Goal: Book appointment/travel/reservation

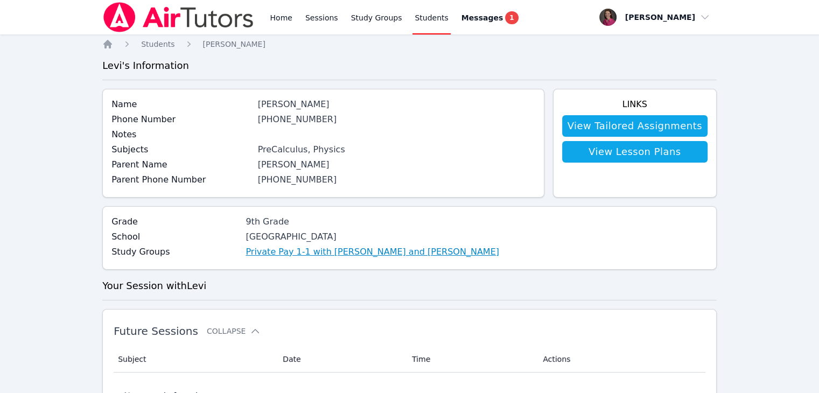
click at [318, 255] on link "Private Pay 1-1 with [PERSON_NAME] and [PERSON_NAME]" at bounding box center [373, 252] width 254 height 13
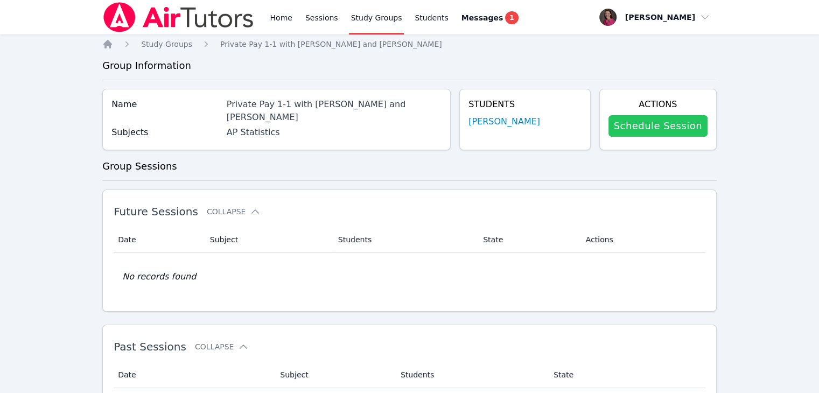
click at [672, 121] on link "Schedule Session" at bounding box center [657, 126] width 99 height 22
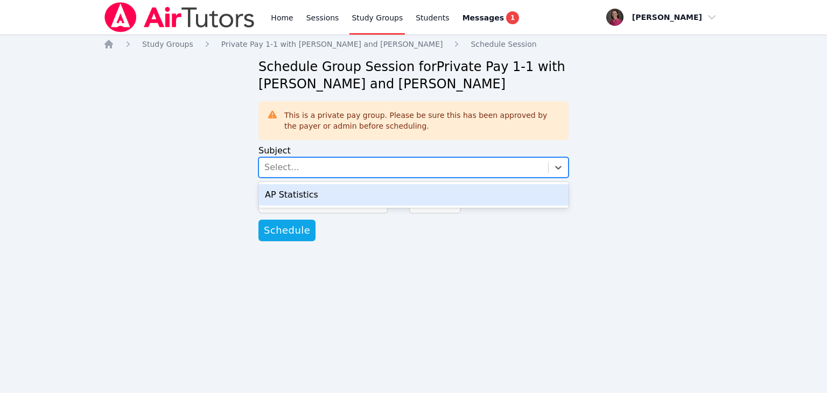
click at [321, 165] on div "Select..." at bounding box center [403, 167] width 289 height 19
click at [312, 193] on div "AP Statistics" at bounding box center [413, 195] width 310 height 22
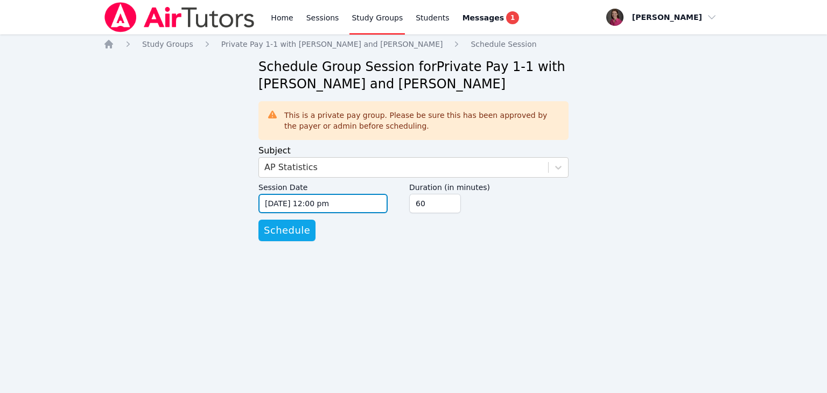
click at [357, 200] on input "09/18/2025 12:00 pm" at bounding box center [322, 203] width 129 height 19
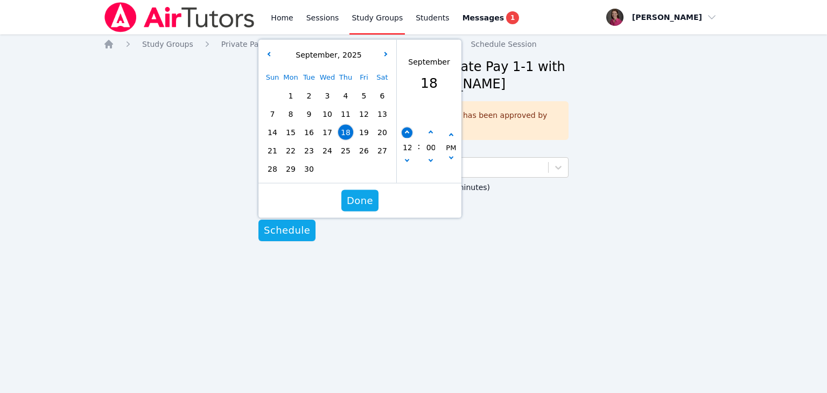
click at [403, 128] on button "button" at bounding box center [407, 133] width 11 height 11
type input "09/18/2025 01:00 pm"
type input "01"
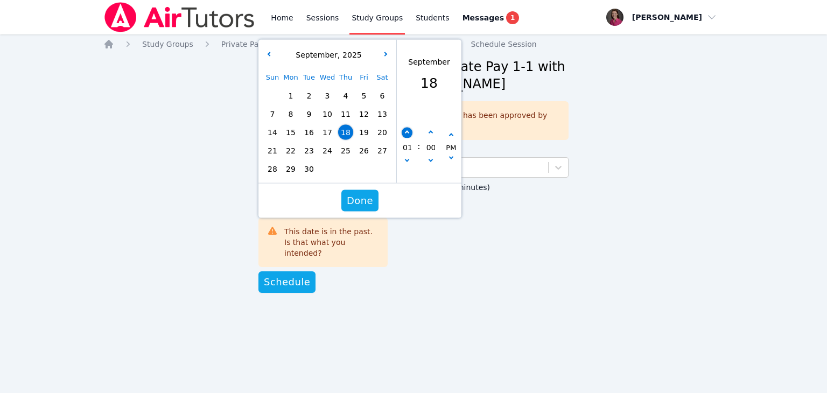
click at [403, 128] on button "button" at bounding box center [407, 133] width 11 height 11
type input "09/18/2025 02:00 pm"
type input "02"
click at [403, 128] on button "button" at bounding box center [407, 133] width 11 height 11
type input "09/18/2025 03:00 pm"
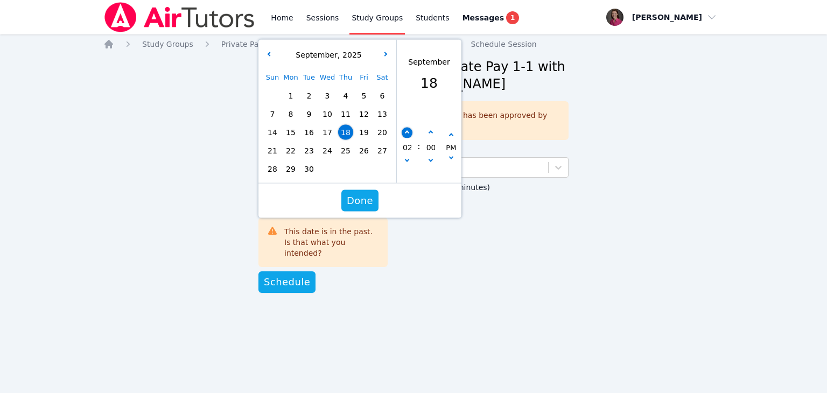
type input "03"
click at [403, 128] on button "button" at bounding box center [407, 133] width 11 height 11
type input "09/18/2025 04:00 pm"
type input "04"
click at [403, 128] on button "button" at bounding box center [407, 133] width 11 height 11
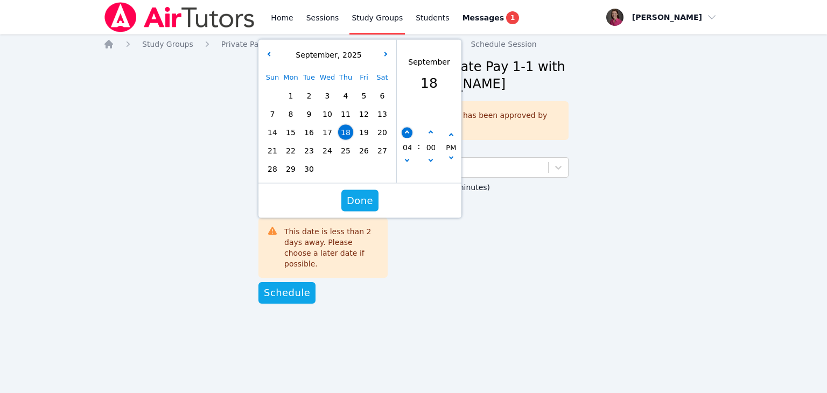
type input "09/18/2025 05:00 pm"
type input "05"
click at [403, 128] on button "button" at bounding box center [407, 133] width 11 height 11
type input "09/18/2025 06:00 pm"
type input "06"
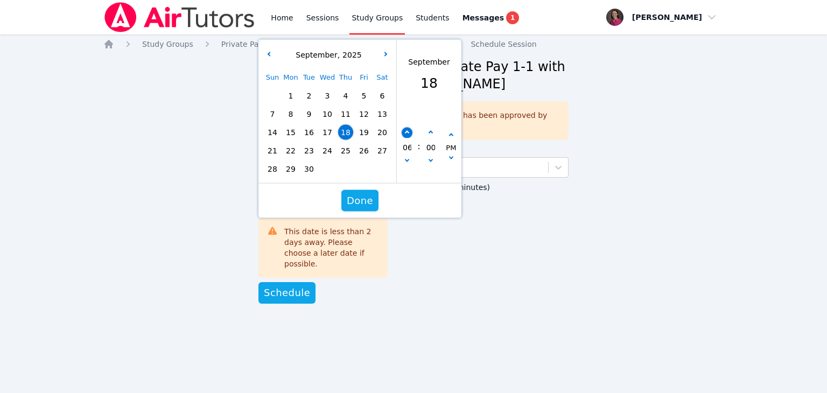
click at [403, 128] on button "button" at bounding box center [407, 133] width 11 height 11
type input "09/18/2025 07:00 pm"
type input "07"
click at [403, 128] on button "button" at bounding box center [407, 133] width 11 height 11
type input "09/18/2025 08:00 pm"
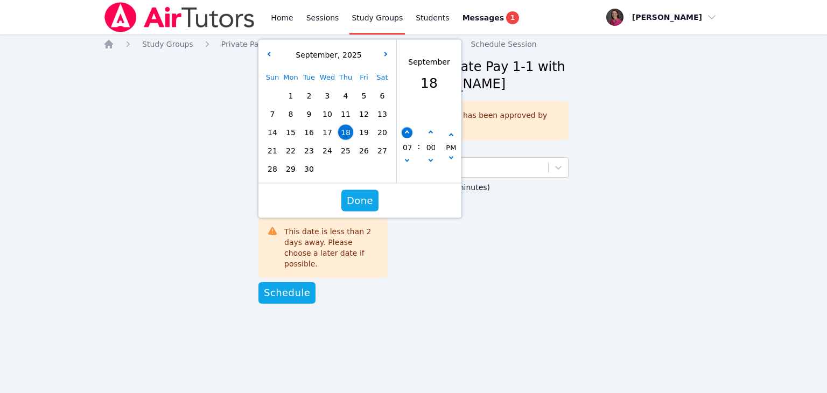
type input "08"
click at [435, 130] on button "button" at bounding box center [430, 133] width 11 height 11
type input "09/18/2025 08:05 pm"
type input "05"
click at [435, 130] on button "button" at bounding box center [430, 133] width 11 height 11
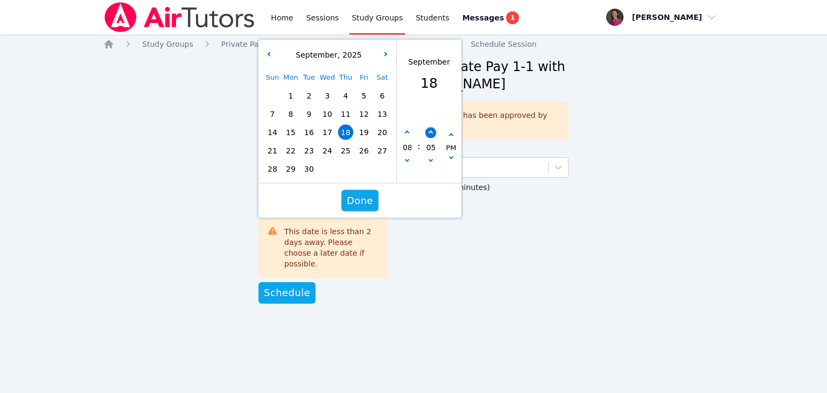
type input "09/18/2025 08:10 pm"
type input "10"
click at [435, 130] on button "button" at bounding box center [430, 133] width 11 height 11
type input "09/18/2025 08:15 pm"
type input "15"
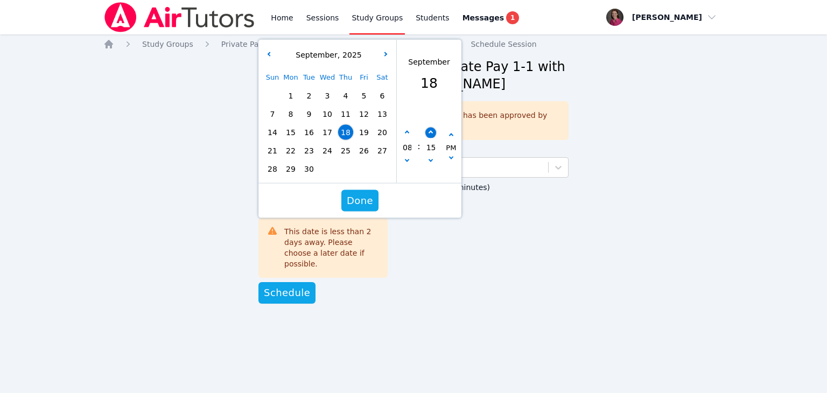
click at [435, 130] on button "button" at bounding box center [430, 133] width 11 height 11
type input "09/18/2025 08:20 pm"
type input "20"
click at [431, 158] on button "button" at bounding box center [430, 162] width 11 height 11
type input "09/18/2025 08:15 pm"
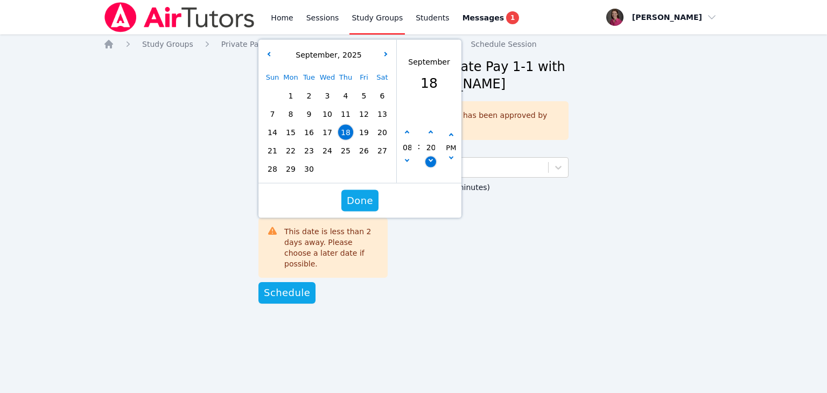
type input "15"
click at [362, 202] on span "Done" at bounding box center [360, 200] width 26 height 15
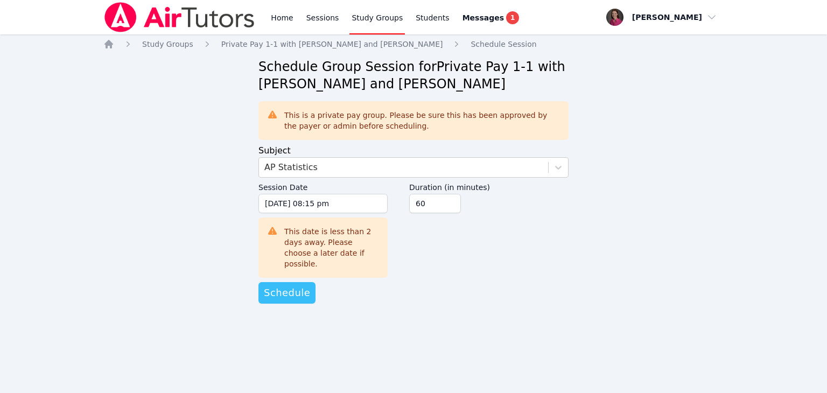
click at [279, 285] on span "Schedule" at bounding box center [287, 292] width 46 height 15
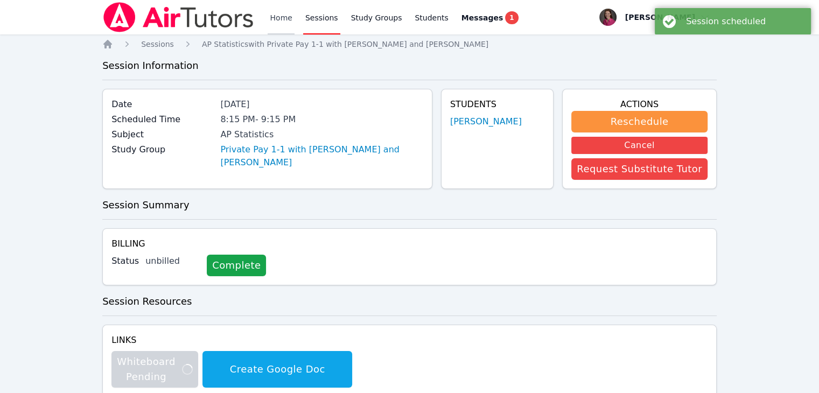
click at [284, 10] on link "Home" at bounding box center [281, 17] width 26 height 34
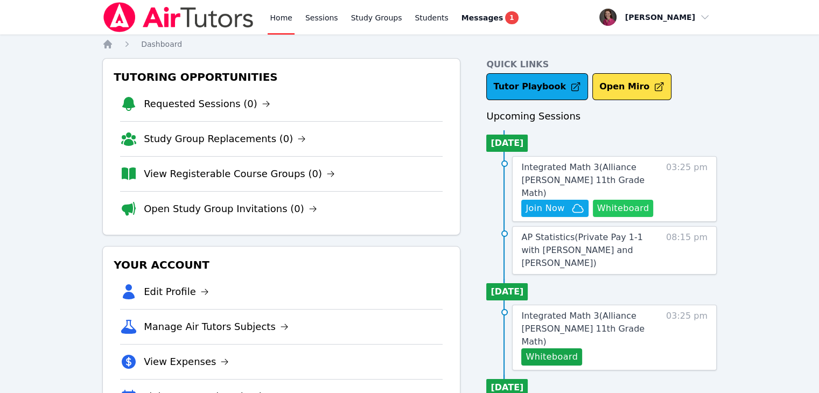
click at [634, 200] on button "Whiteboard" at bounding box center [623, 208] width 61 height 17
click at [535, 169] on span "Integrated Math 3 ( Alliance [PERSON_NAME] 11th Grade Math )" at bounding box center [582, 180] width 123 height 36
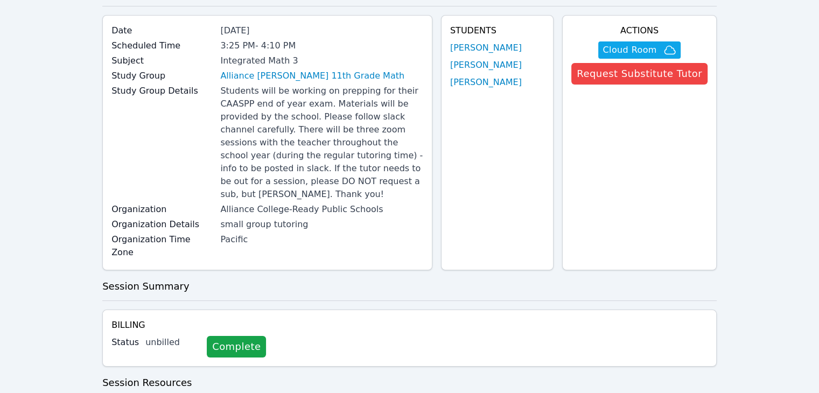
scroll to position [51, 0]
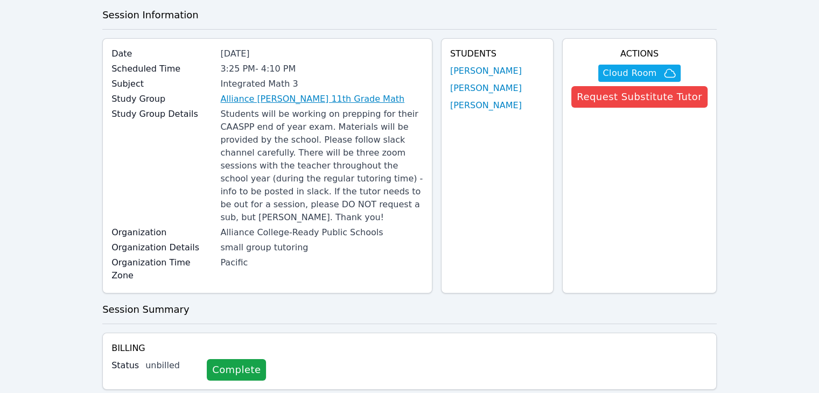
click at [282, 95] on link "Alliance [PERSON_NAME] 11th Grade Math" at bounding box center [312, 99] width 184 height 13
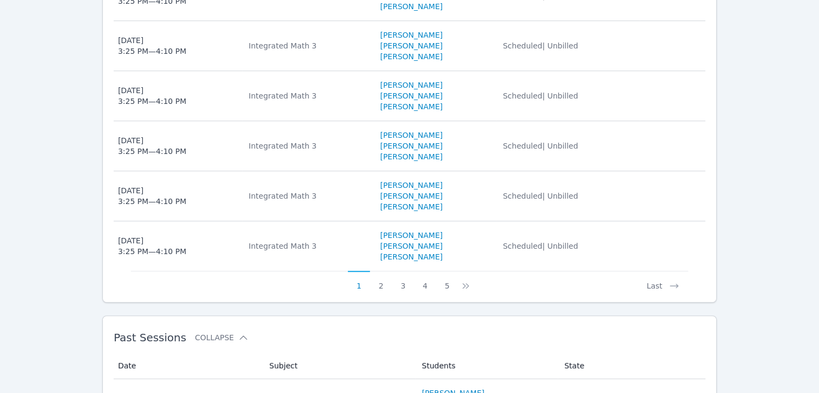
scroll to position [773, 0]
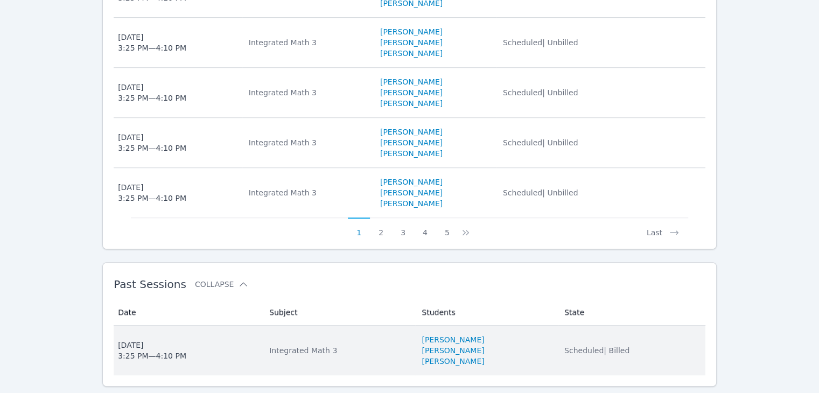
click at [593, 346] on span "Scheduled | Billed" at bounding box center [596, 350] width 65 height 9
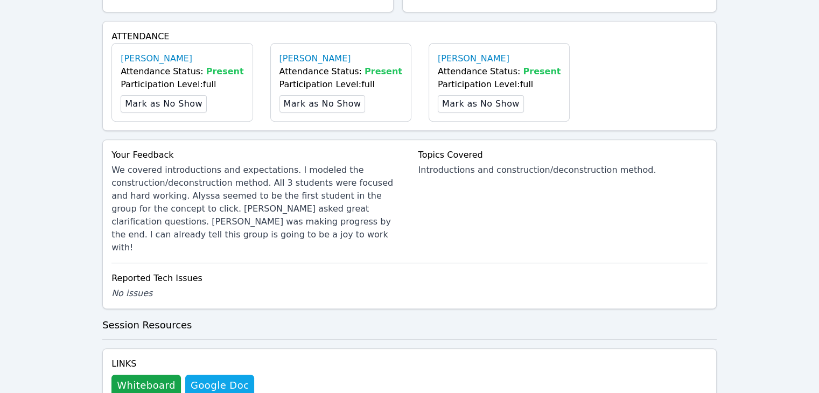
scroll to position [413, 0]
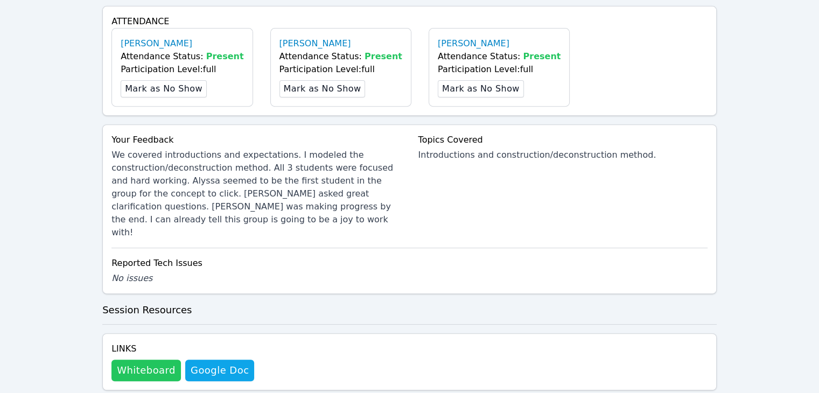
click at [135, 360] on button "Whiteboard" at bounding box center [145, 371] width 69 height 22
